Goal: Ask a question

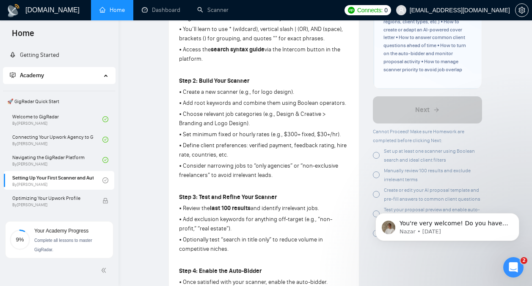
scroll to position [31, 0]
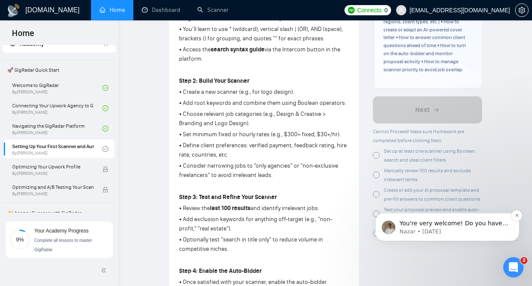
click at [457, 224] on p "You're very welcome! Do you have any other questions I can help with? 😊" at bounding box center [454, 223] width 109 height 8
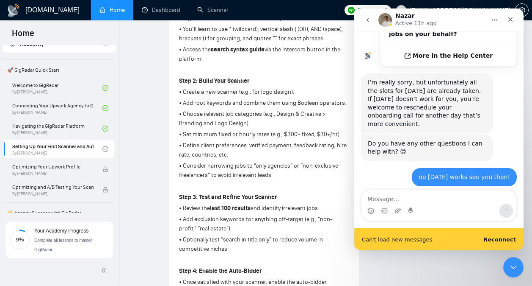
scroll to position [355, 0]
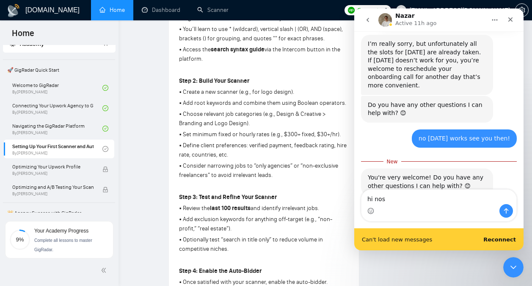
type textarea "hi noss"
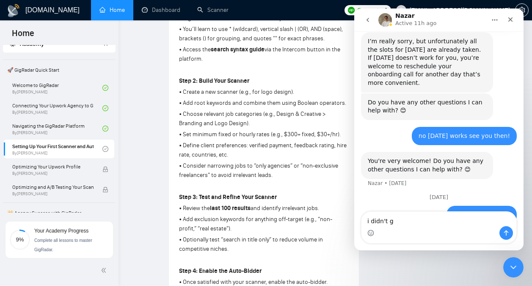
scroll to position [367, 0]
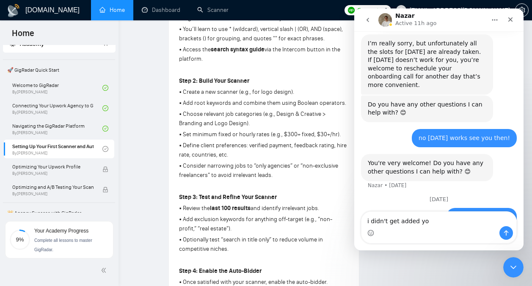
type textarea "i didn't get added you"
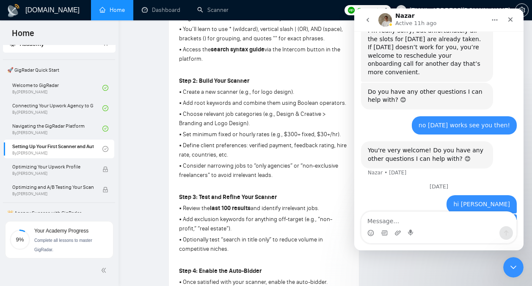
scroll to position [386, 0]
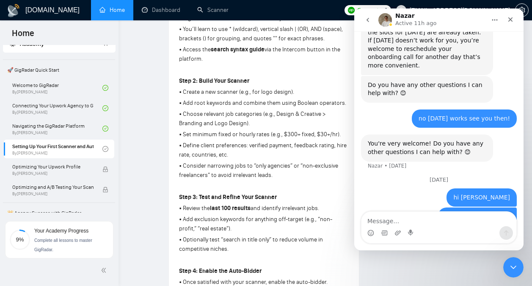
click at [369, 27] on button "go back" at bounding box center [368, 20] width 16 height 16
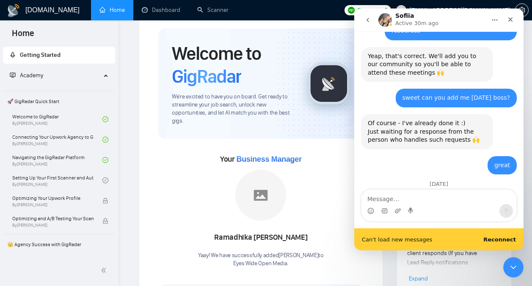
scroll to position [3615, 0]
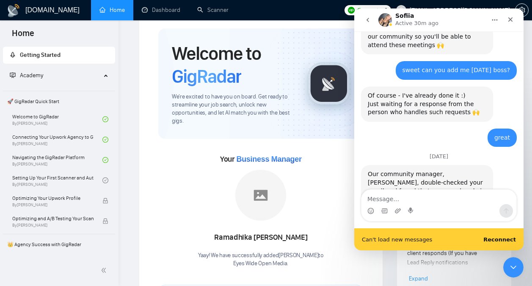
click at [435, 199] on textarea "Message…" at bounding box center [439, 196] width 155 height 14
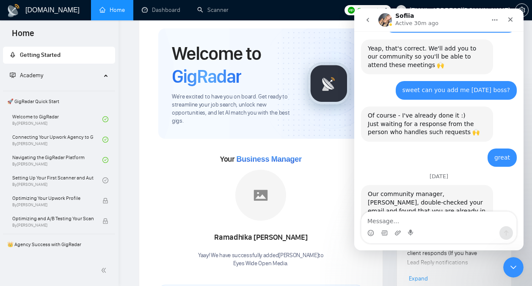
scroll to position [3593, 0]
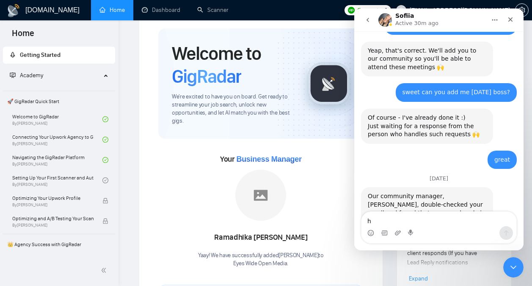
type textarea "hi"
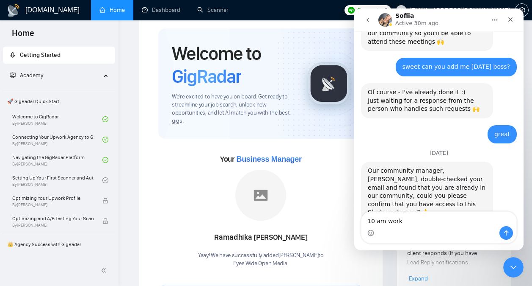
type textarea "10 am works"
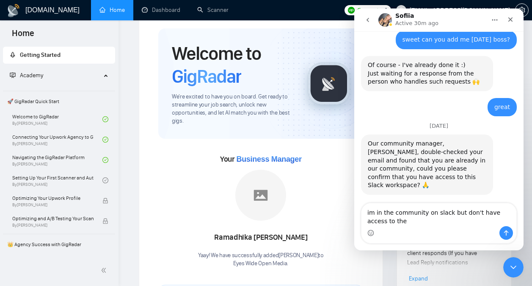
scroll to position [3646, 0]
type textarea "im in the community on slack but don't have access to the private channels"
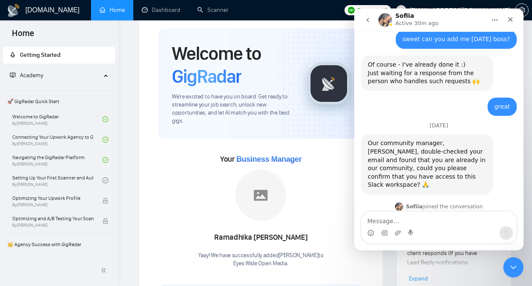
scroll to position [3665, 0]
